Goal: Entertainment & Leisure: Consume media (video, audio)

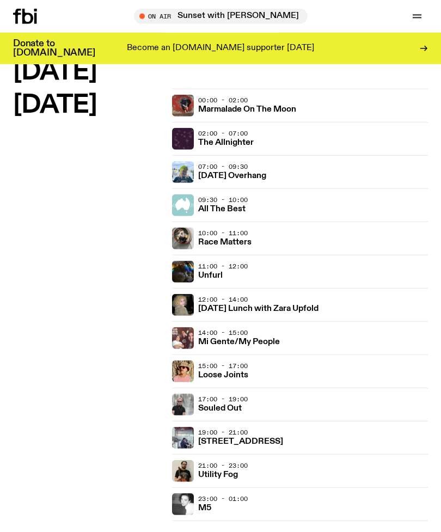
scroll to position [2272, 0]
click at [216, 410] on h3 "Souled Out" at bounding box center [220, 408] width 44 height 8
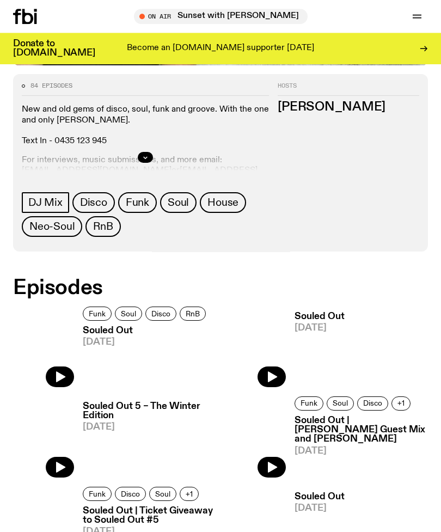
scroll to position [390, 0]
click at [268, 377] on icon "button" at bounding box center [272, 376] width 9 height 11
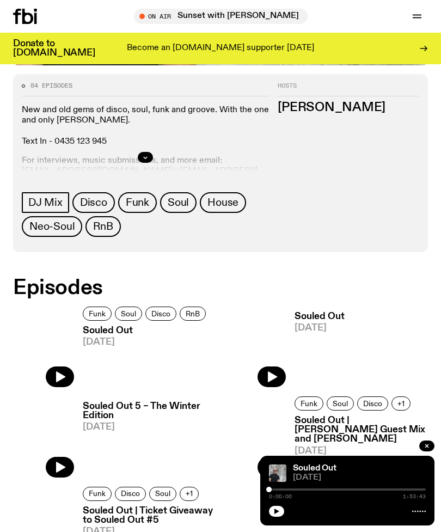
click at [267, 380] on icon "button" at bounding box center [271, 376] width 13 height 13
click at [60, 385] on button "button" at bounding box center [60, 376] width 28 height 21
click at [277, 490] on div at bounding box center [229, 489] width 157 height 2
click at [355, 516] on div at bounding box center [347, 509] width 157 height 13
click at [372, 516] on div at bounding box center [347, 509] width 157 height 13
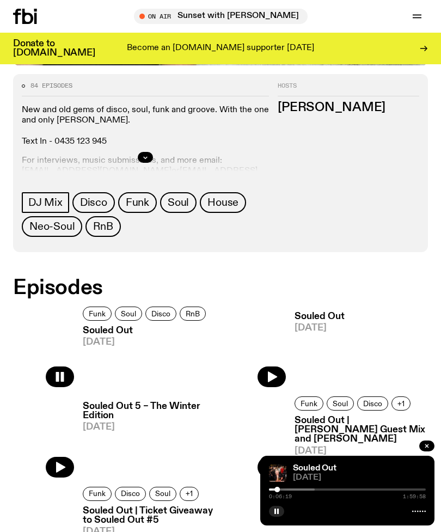
click at [428, 449] on icon "button" at bounding box center [426, 445] width 7 height 7
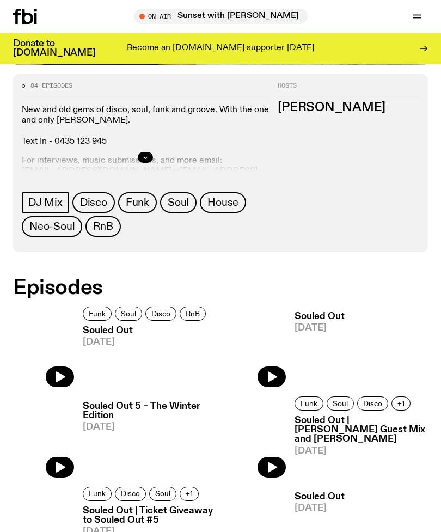
click at [64, 378] on icon "button" at bounding box center [60, 376] width 9 height 11
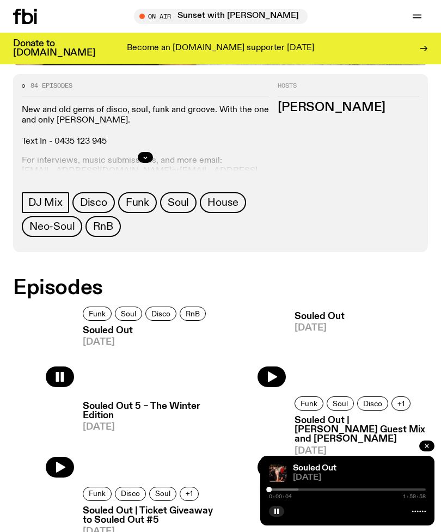
click at [427, 449] on icon "button" at bounding box center [426, 445] width 7 height 7
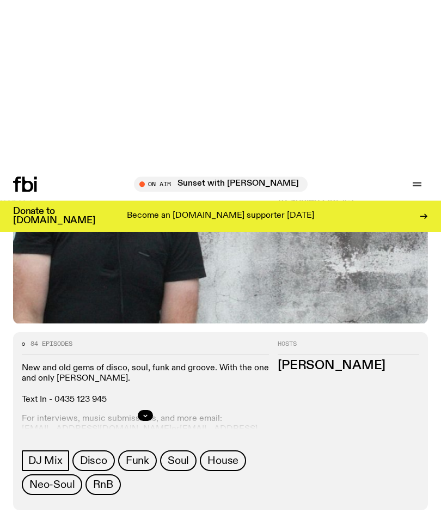
scroll to position [0, 0]
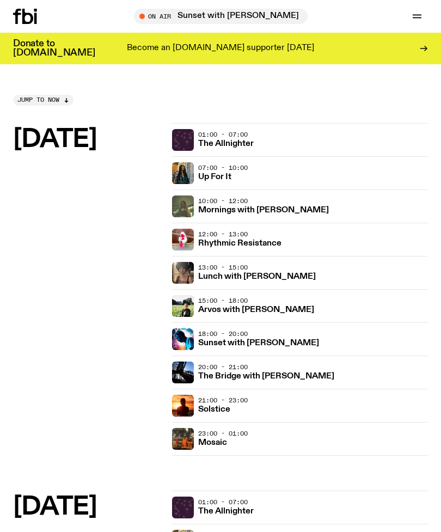
scroll to position [2271, 0]
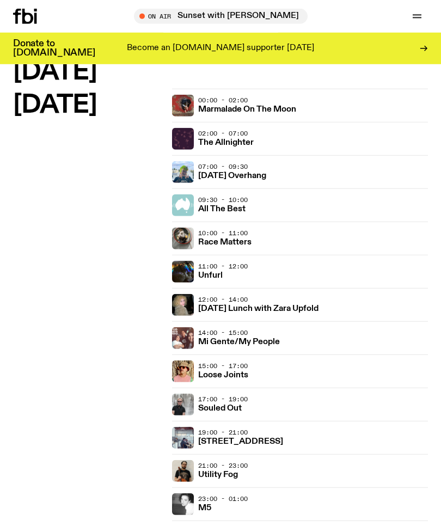
click at [257, 373] on div "15:00 - 17:00 Loose Joints" at bounding box center [313, 371] width 230 height 22
click at [182, 371] on img at bounding box center [183, 371] width 22 height 22
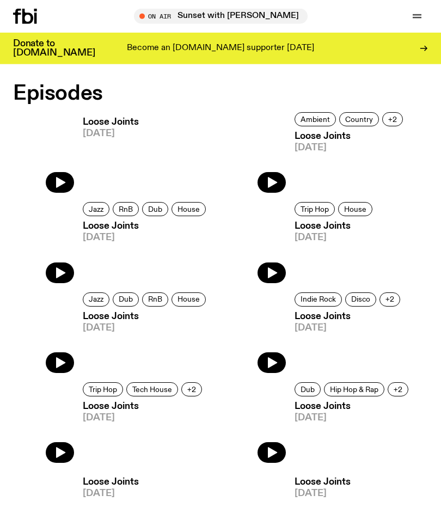
scroll to position [441, 0]
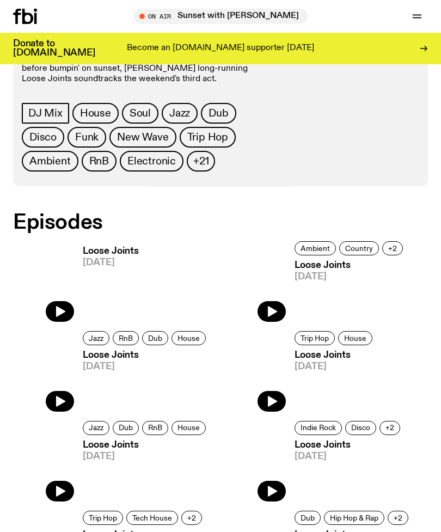
click at [59, 311] on icon "button" at bounding box center [60, 311] width 9 height 11
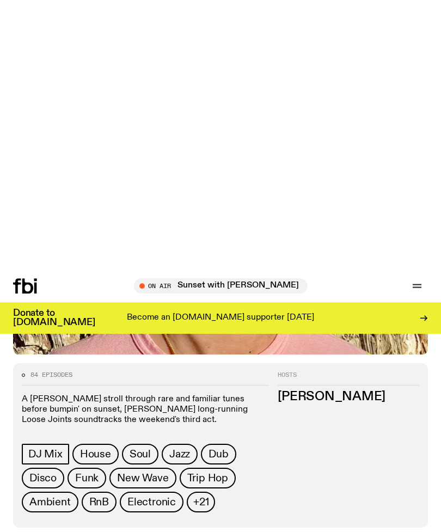
scroll to position [0, 0]
